Goal: Task Accomplishment & Management: Use online tool/utility

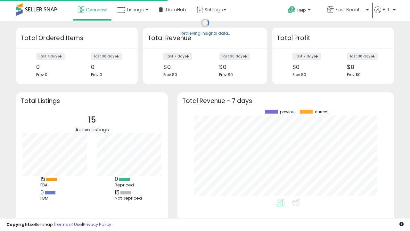
scroll to position [89, 204]
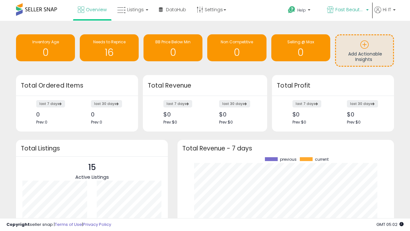
click at [348, 10] on span "Fast Beauty ([GEOGRAPHIC_DATA])" at bounding box center [350, 9] width 29 height 6
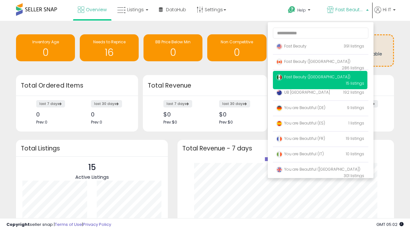
click at [320, 47] on p "Fast Beauty 391 listings" at bounding box center [320, 46] width 95 height 13
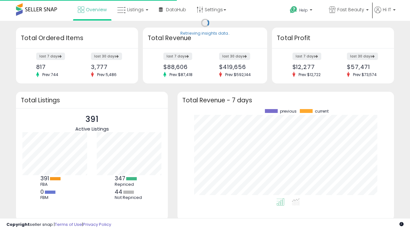
scroll to position [89, 204]
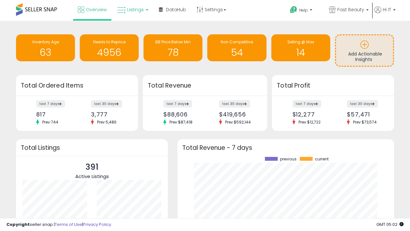
click at [132, 10] on span "Listings" at bounding box center [135, 9] width 17 height 6
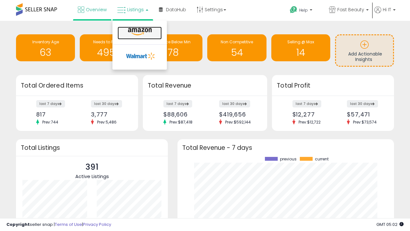
click at [139, 32] on icon at bounding box center [140, 32] width 28 height 8
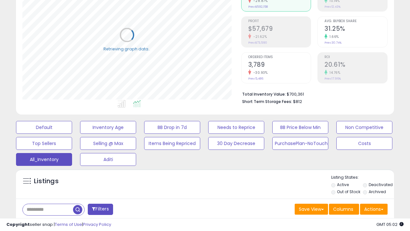
click at [46, 223] on span "Last 30 Days" at bounding box center [47, 226] width 28 height 6
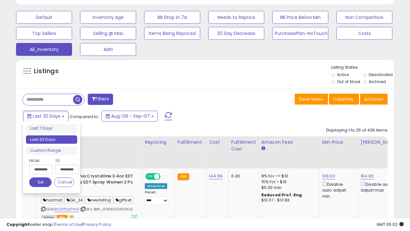
click at [52, 139] on li "Last 30 Days" at bounding box center [51, 139] width 51 height 9
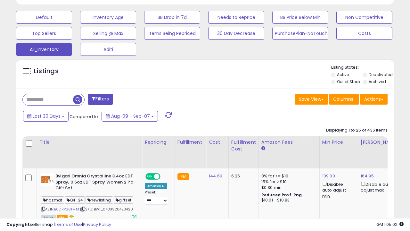
scroll to position [131, 219]
click at [374, 98] on button "Actions" at bounding box center [374, 99] width 28 height 11
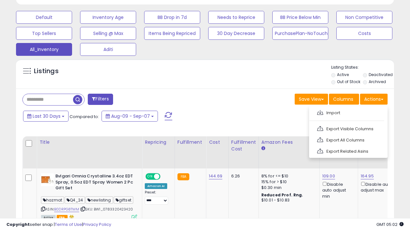
click at [348, 139] on link "Export All Columns" at bounding box center [348, 140] width 70 height 10
